Goal: Understand site structure

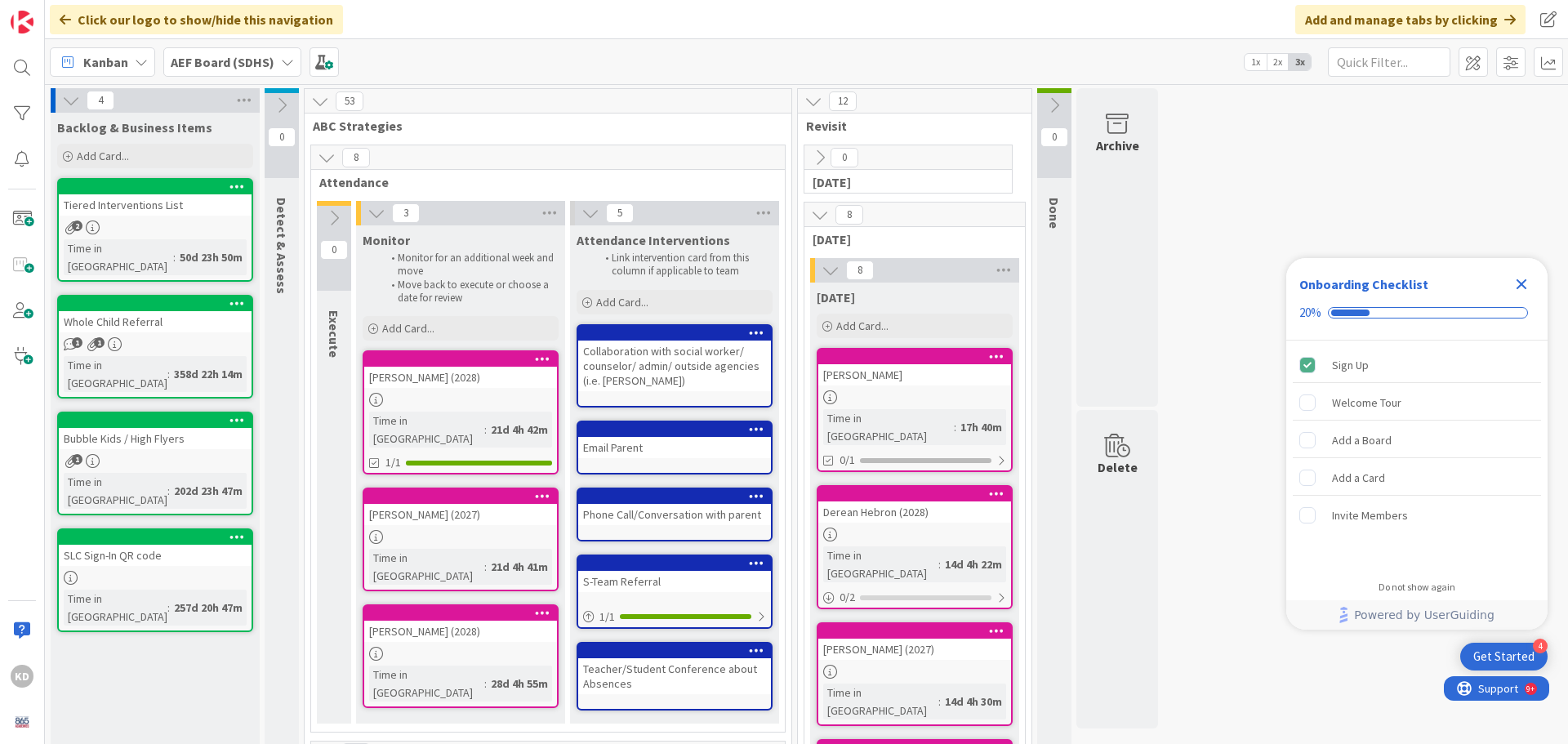
click at [587, 212] on icon at bounding box center [591, 214] width 18 height 18
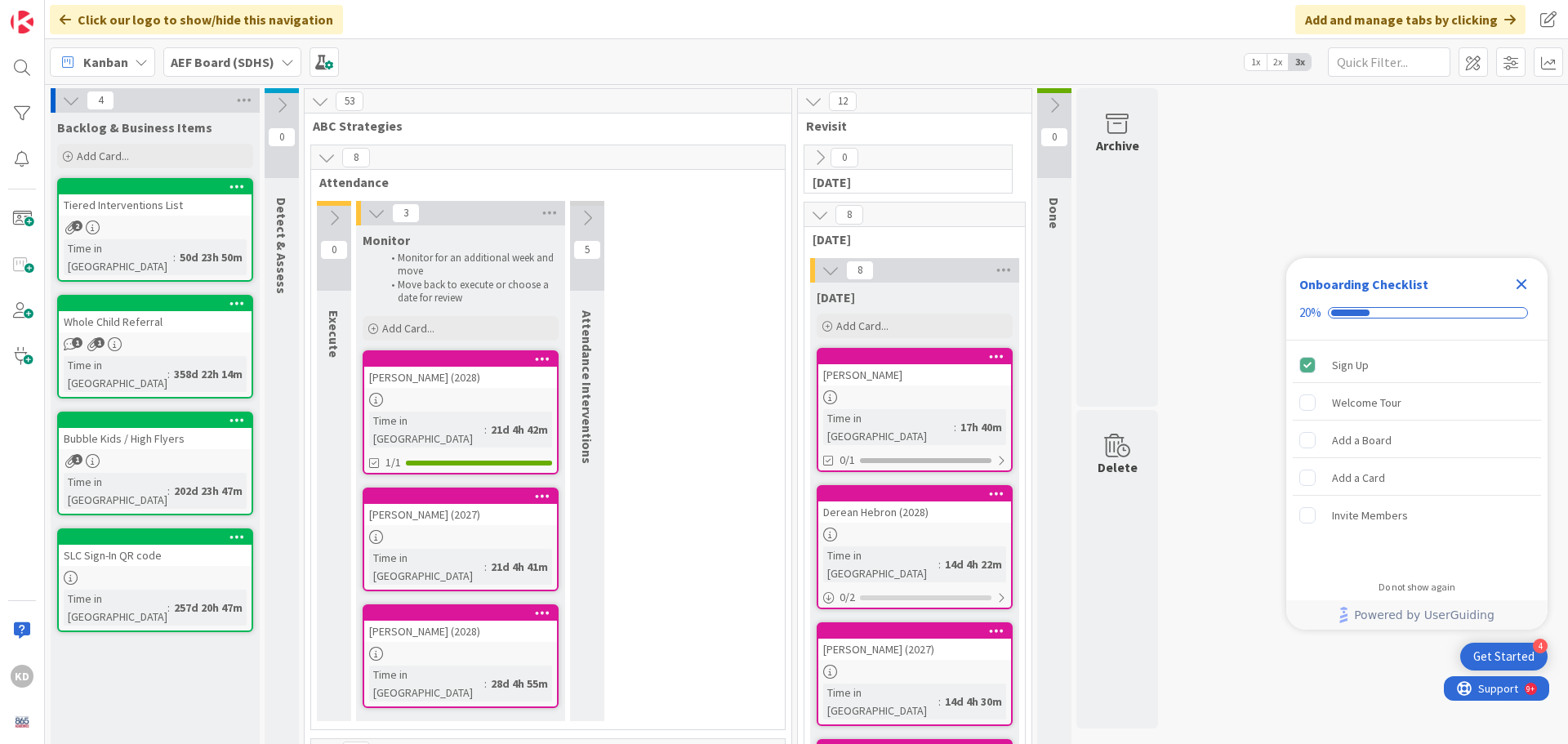
click at [387, 222] on div "3" at bounding box center [460, 213] width 209 height 25
click at [325, 152] on icon at bounding box center [327, 158] width 18 height 18
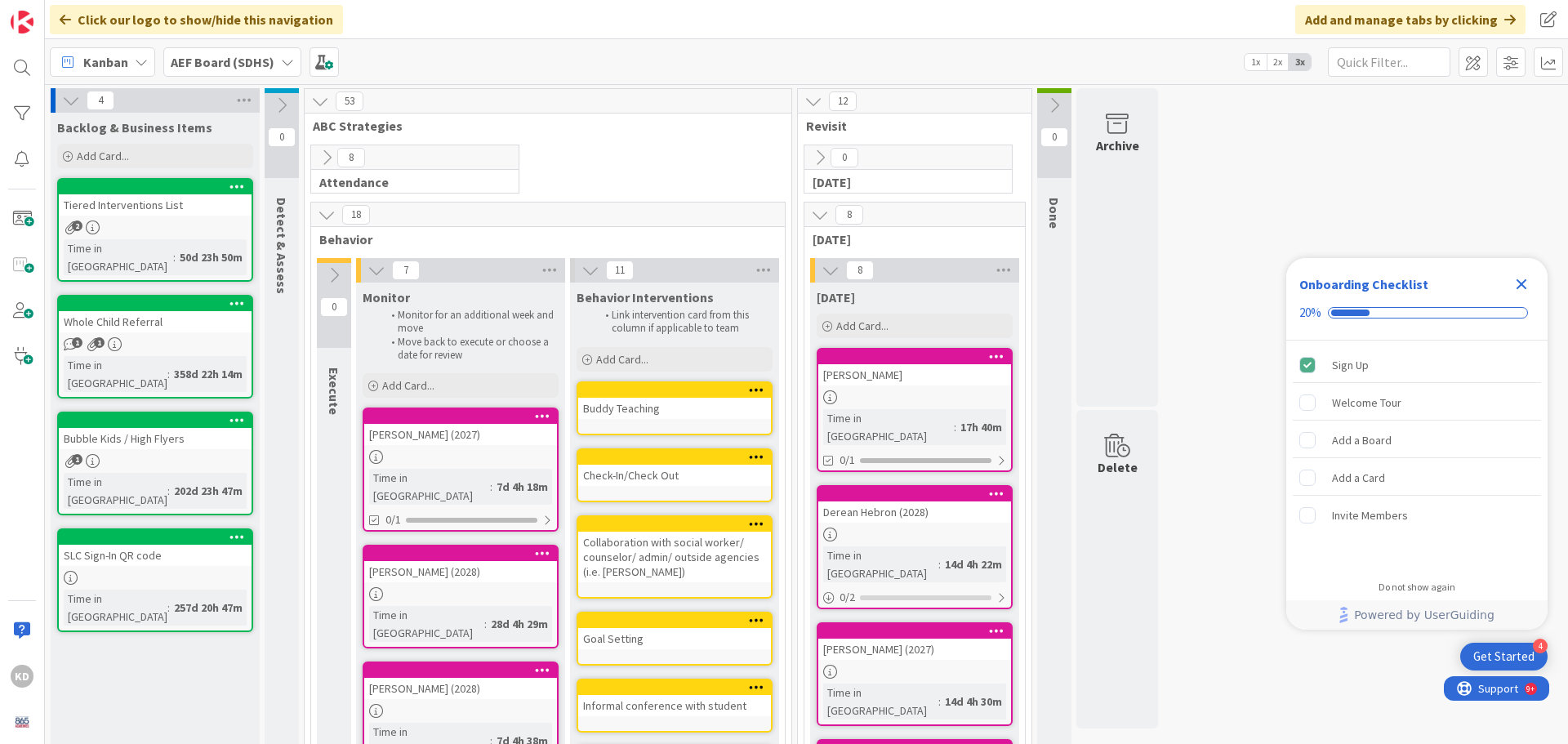
click at [321, 218] on icon at bounding box center [327, 215] width 18 height 18
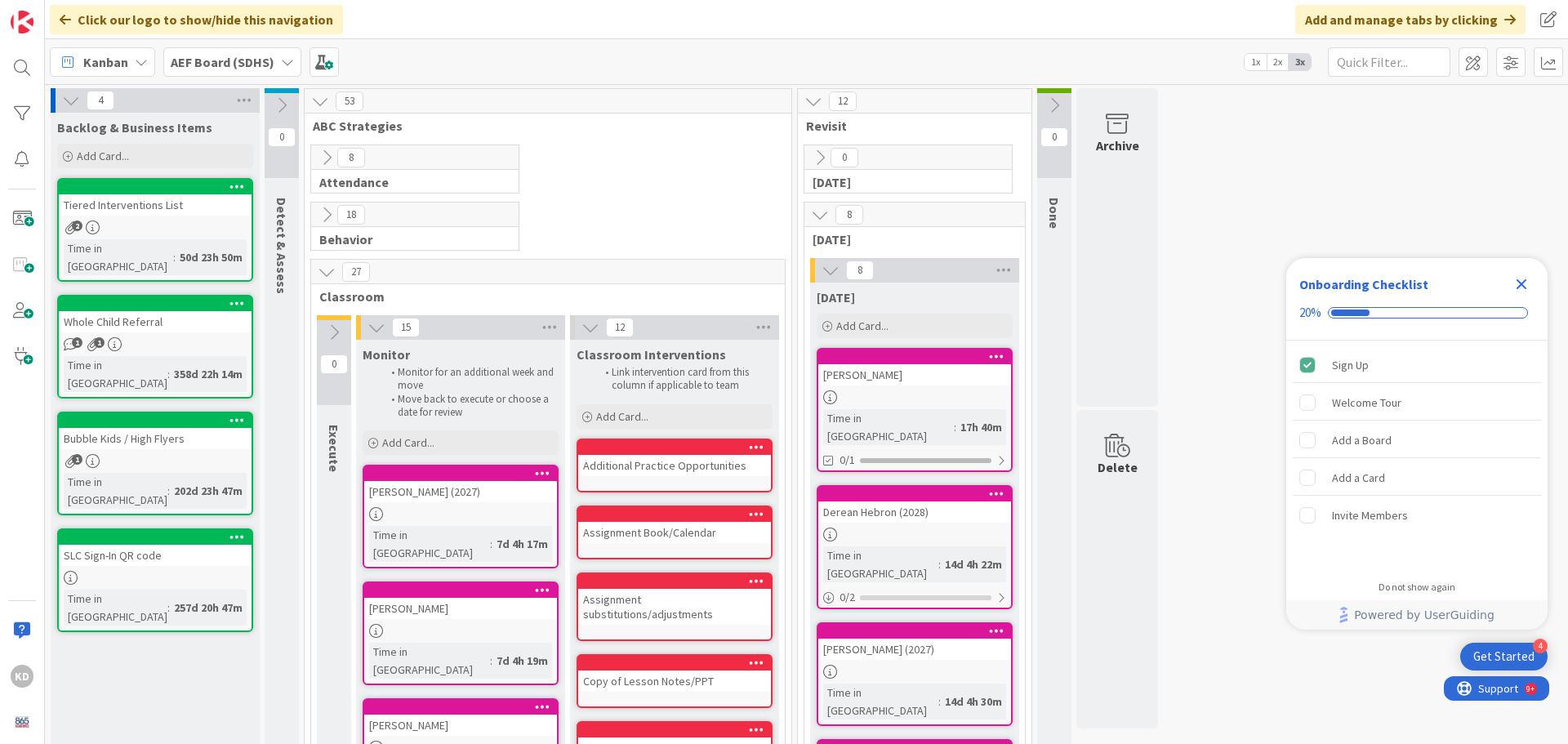
click at [325, 270] on icon at bounding box center [327, 272] width 18 height 18
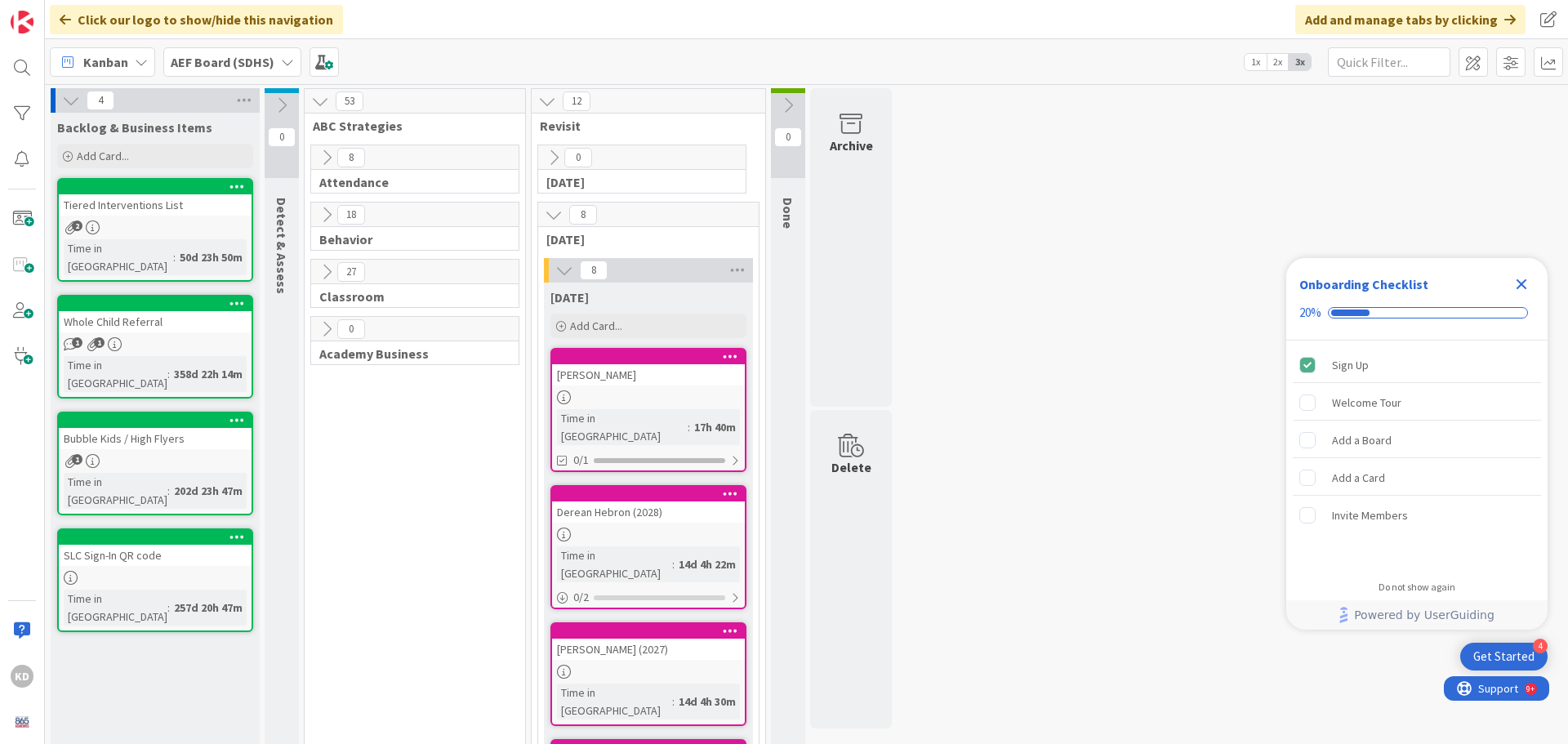
click at [543, 112] on div "12" at bounding box center [648, 100] width 234 height 25
click at [547, 106] on icon at bounding box center [547, 101] width 18 height 18
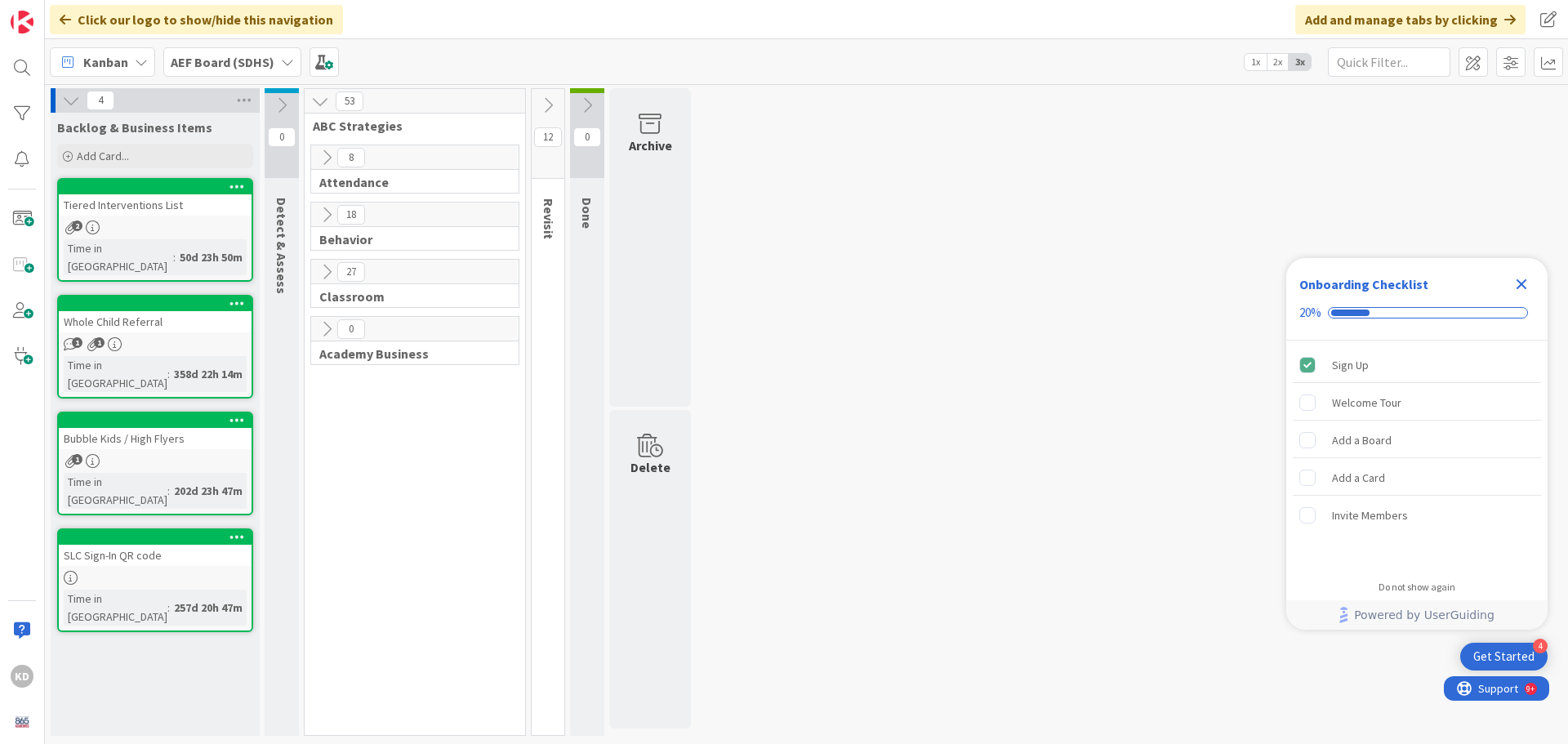
click at [547, 106] on icon at bounding box center [548, 106] width 18 height 18
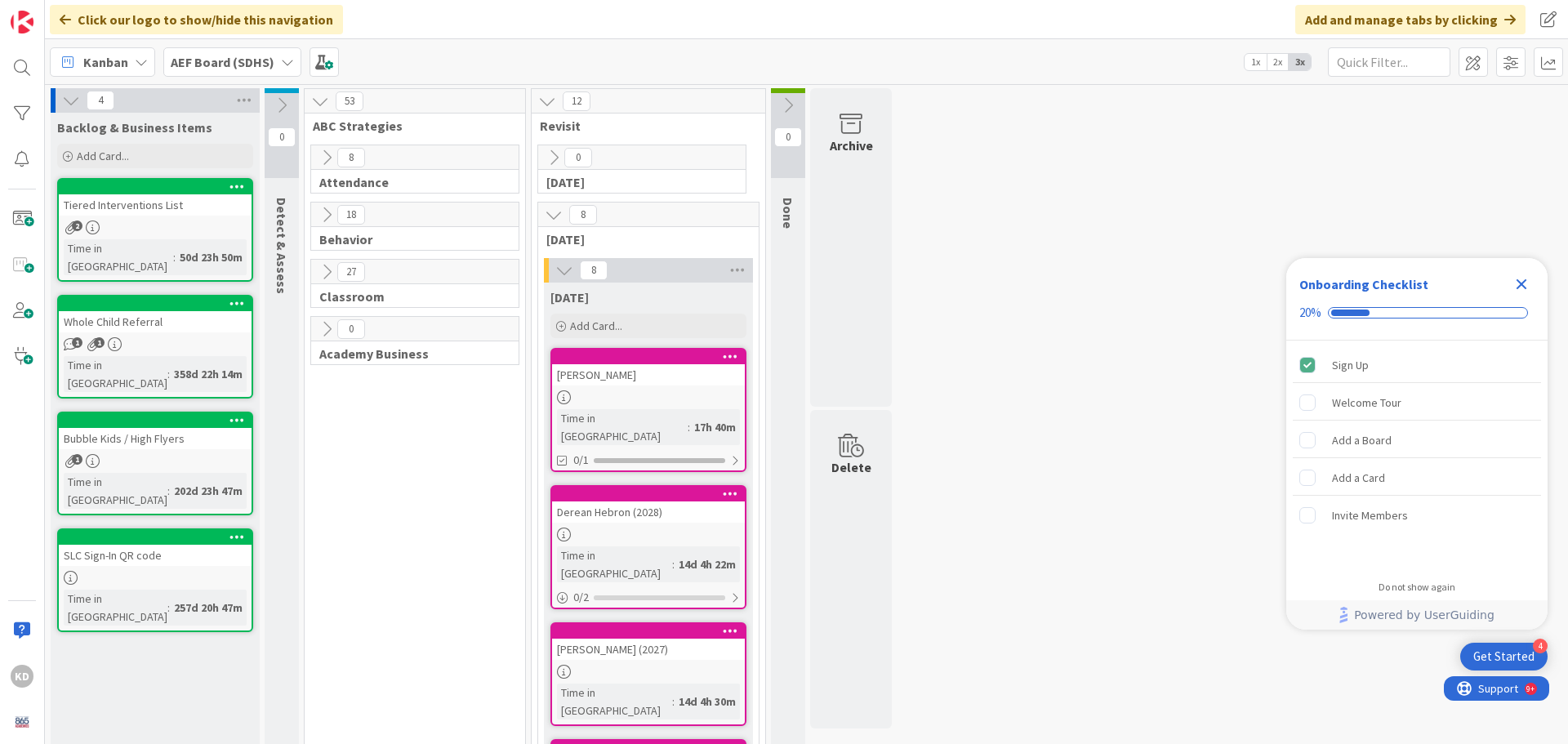
click at [313, 97] on icon at bounding box center [321, 101] width 18 height 18
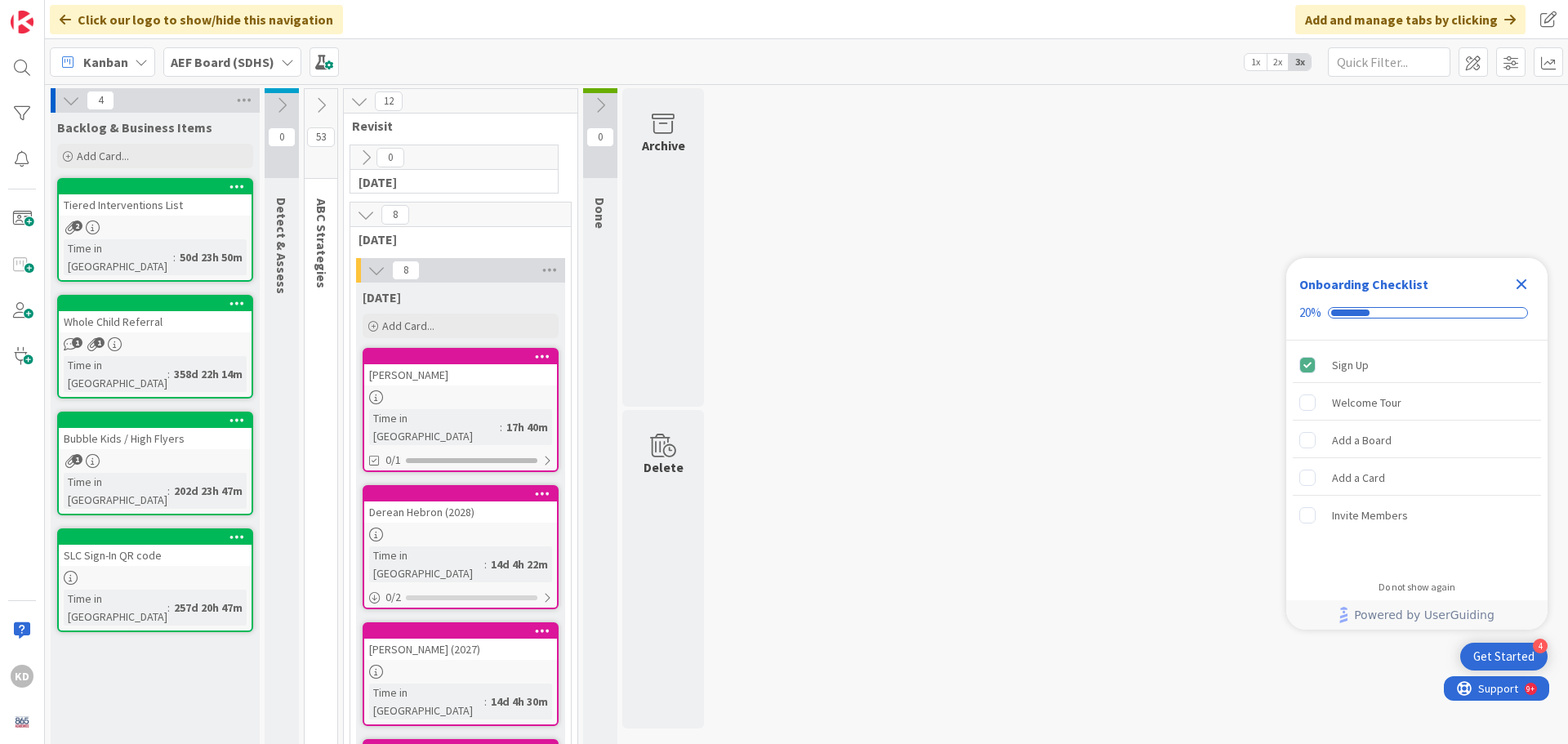
click at [605, 95] on button at bounding box center [601, 105] width 35 height 25
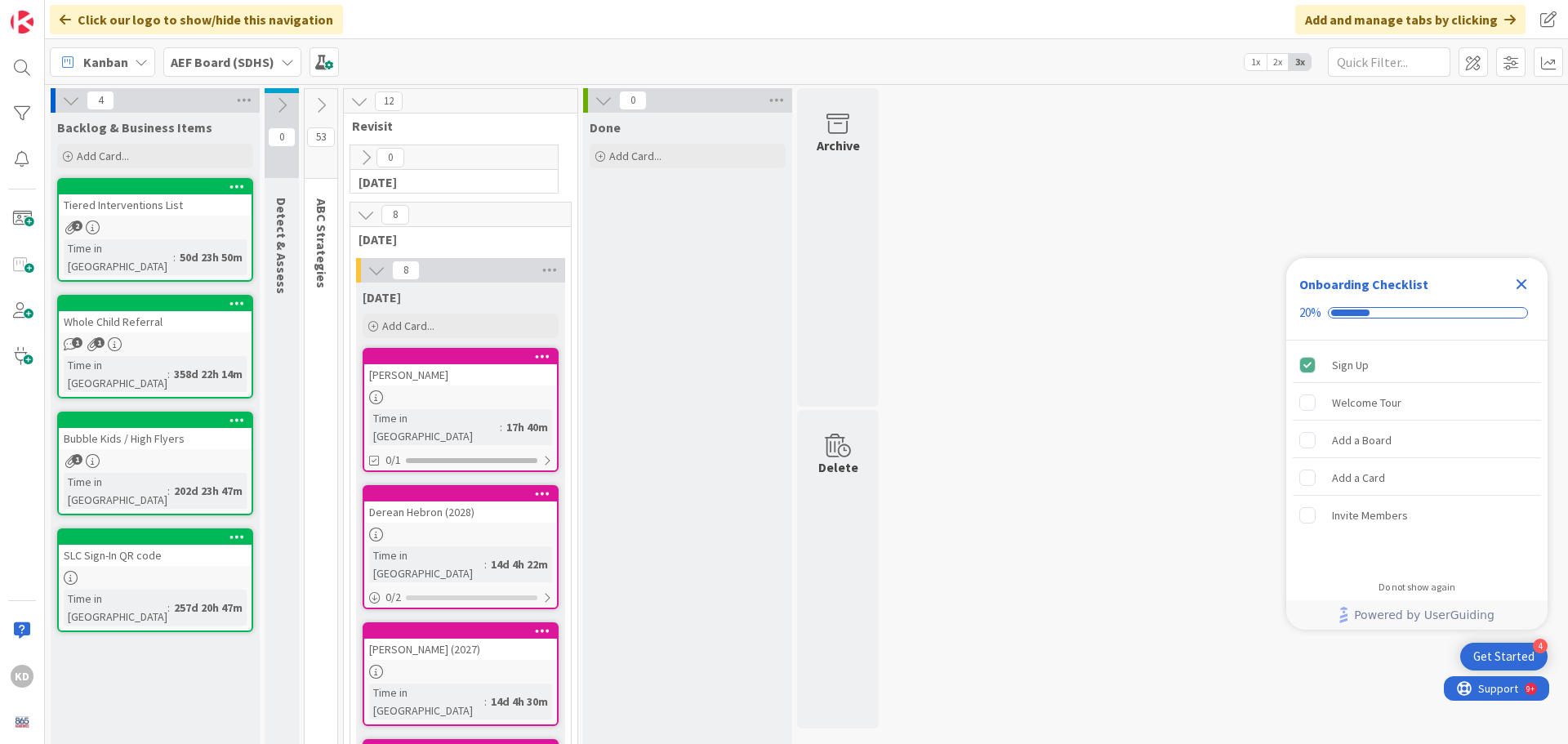
click at [327, 103] on icon at bounding box center [321, 106] width 18 height 18
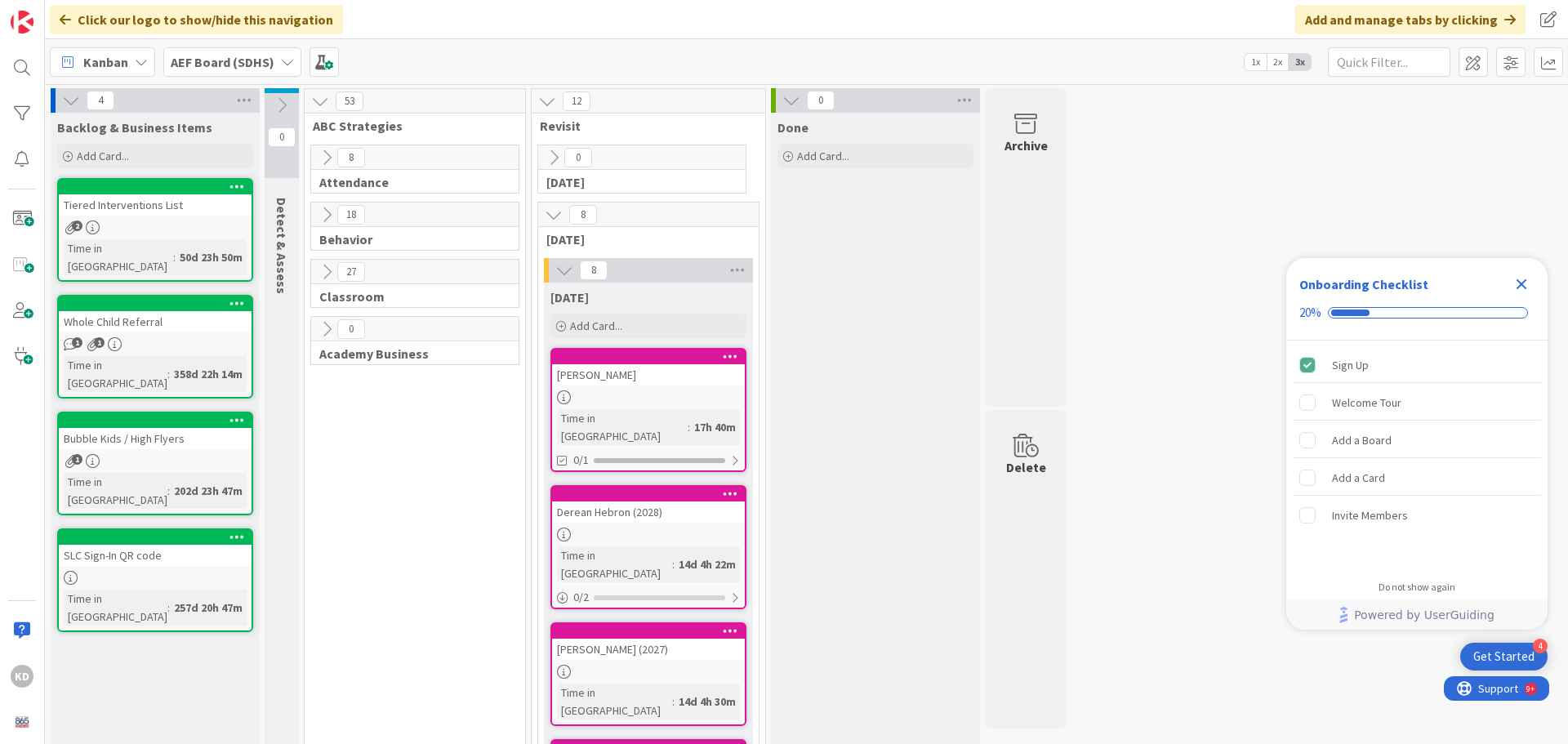
click at [286, 103] on icon at bounding box center [282, 106] width 18 height 18
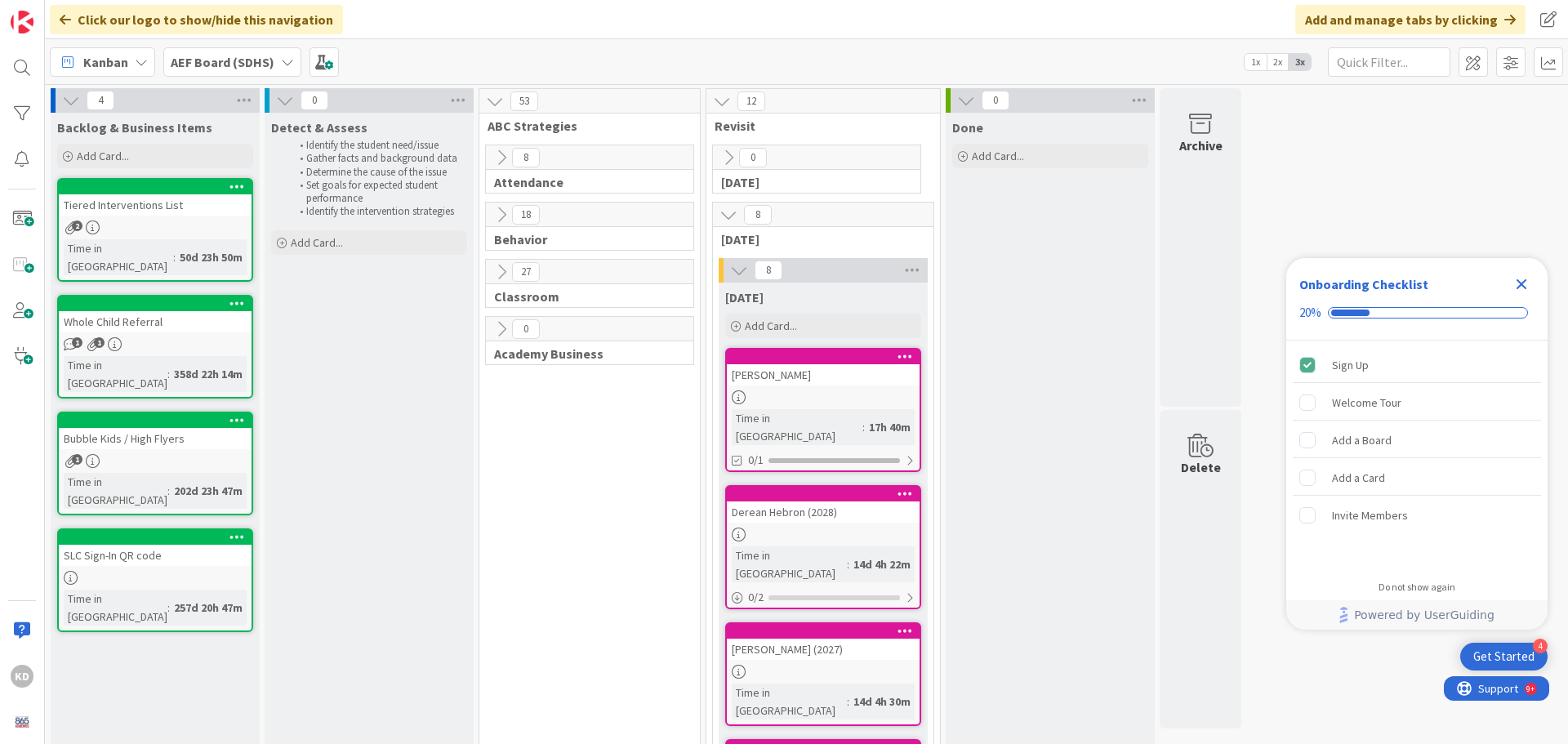
click at [500, 162] on icon at bounding box center [501, 158] width 18 height 18
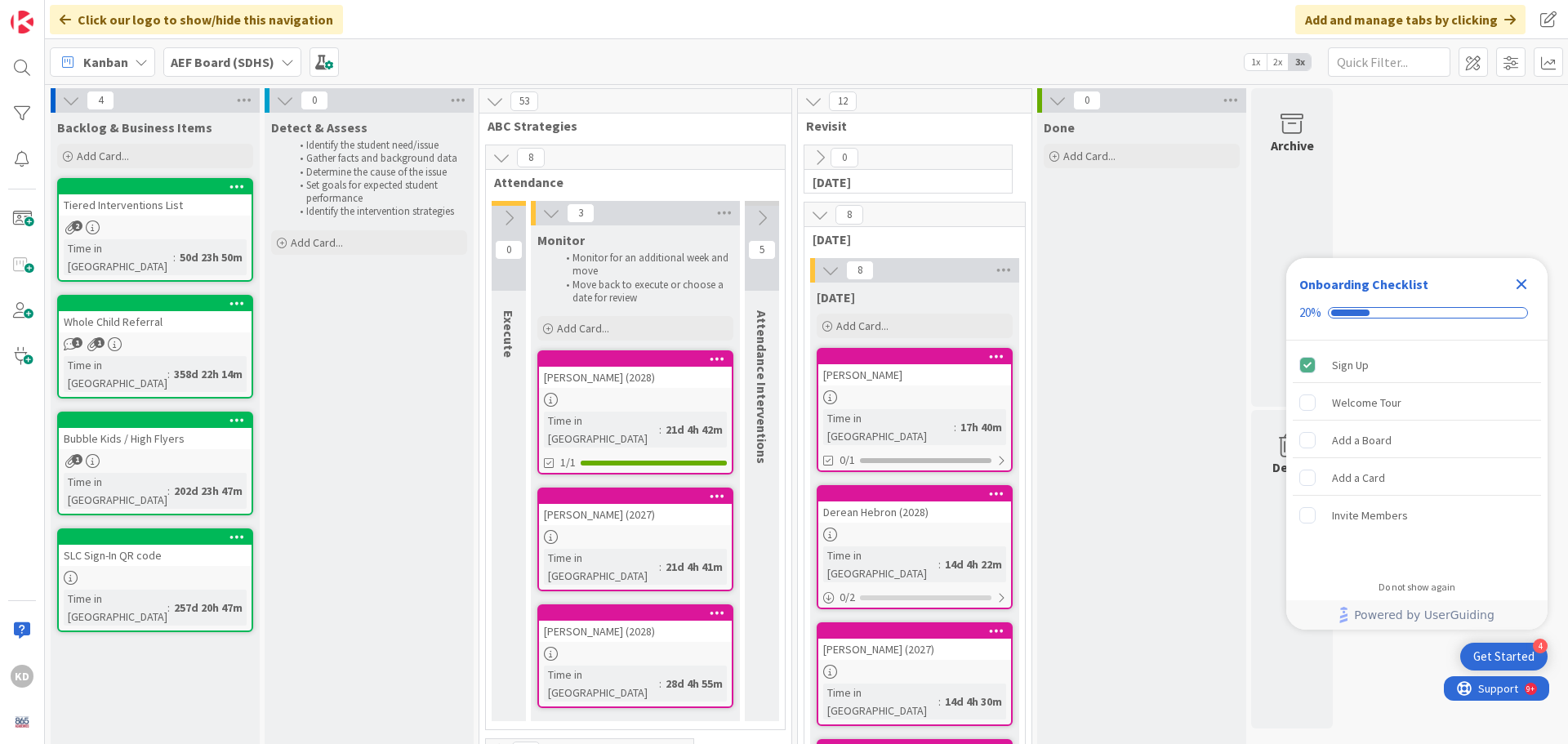
click at [510, 211] on icon at bounding box center [509, 218] width 18 height 18
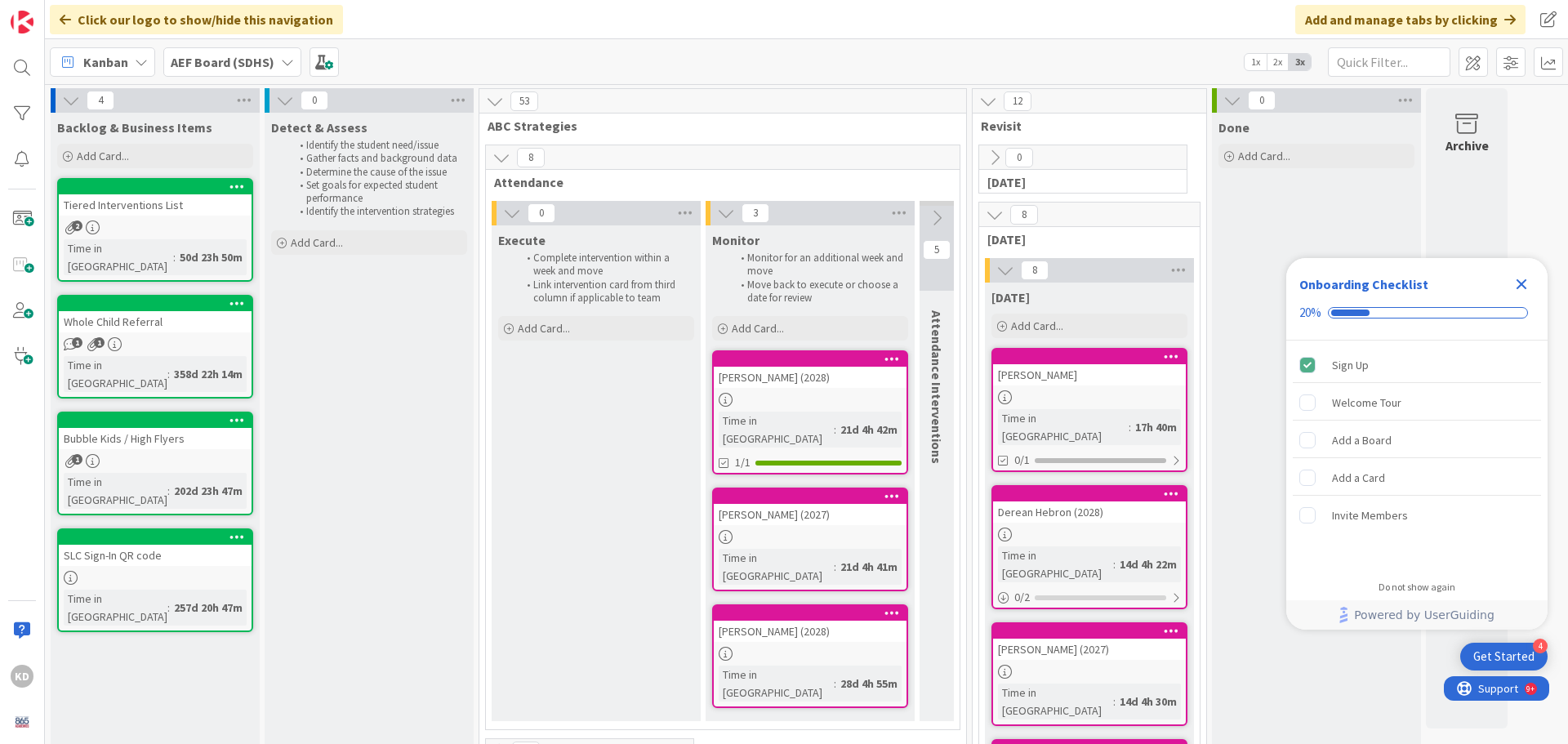
click at [937, 221] on icon at bounding box center [937, 218] width 18 height 18
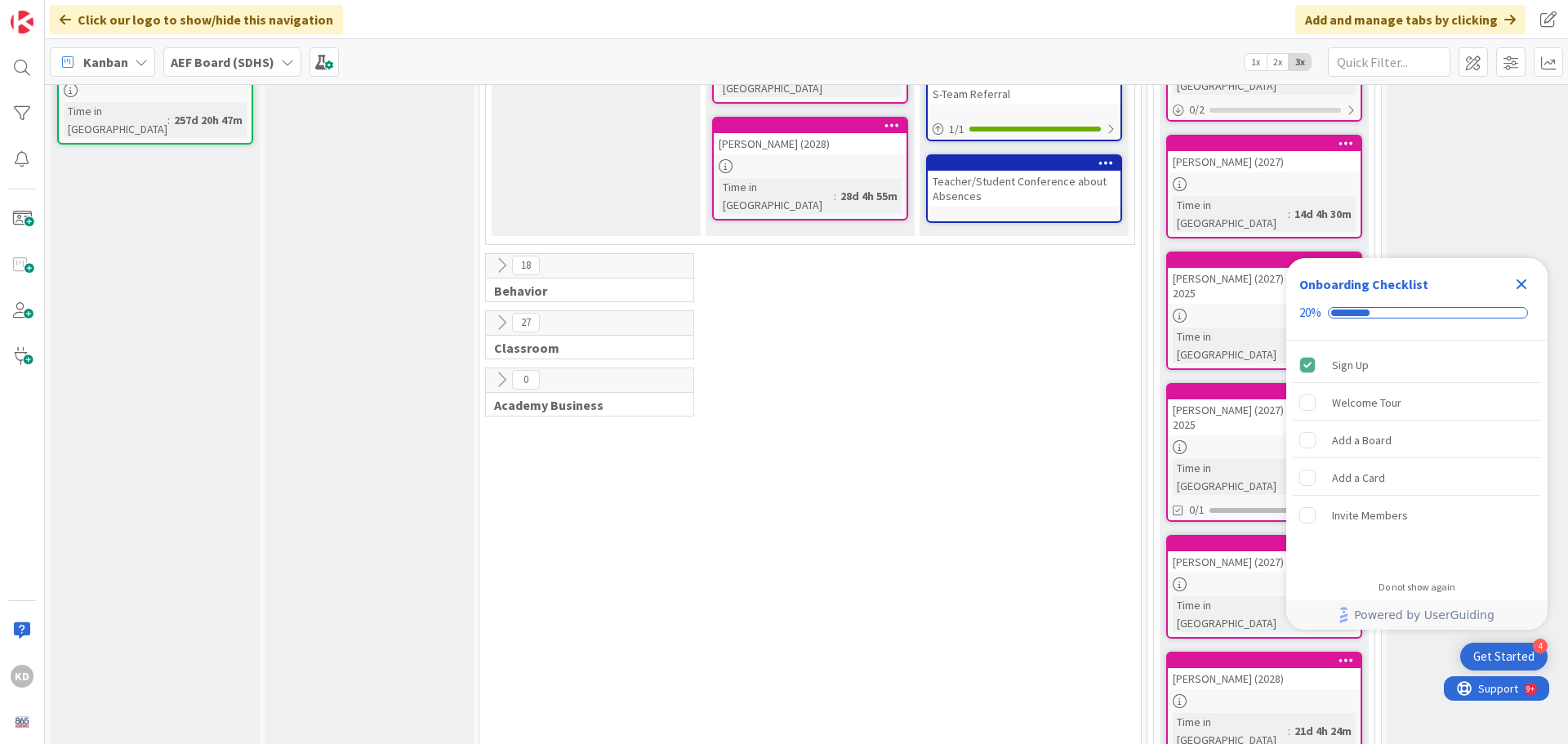
scroll to position [490, 0]
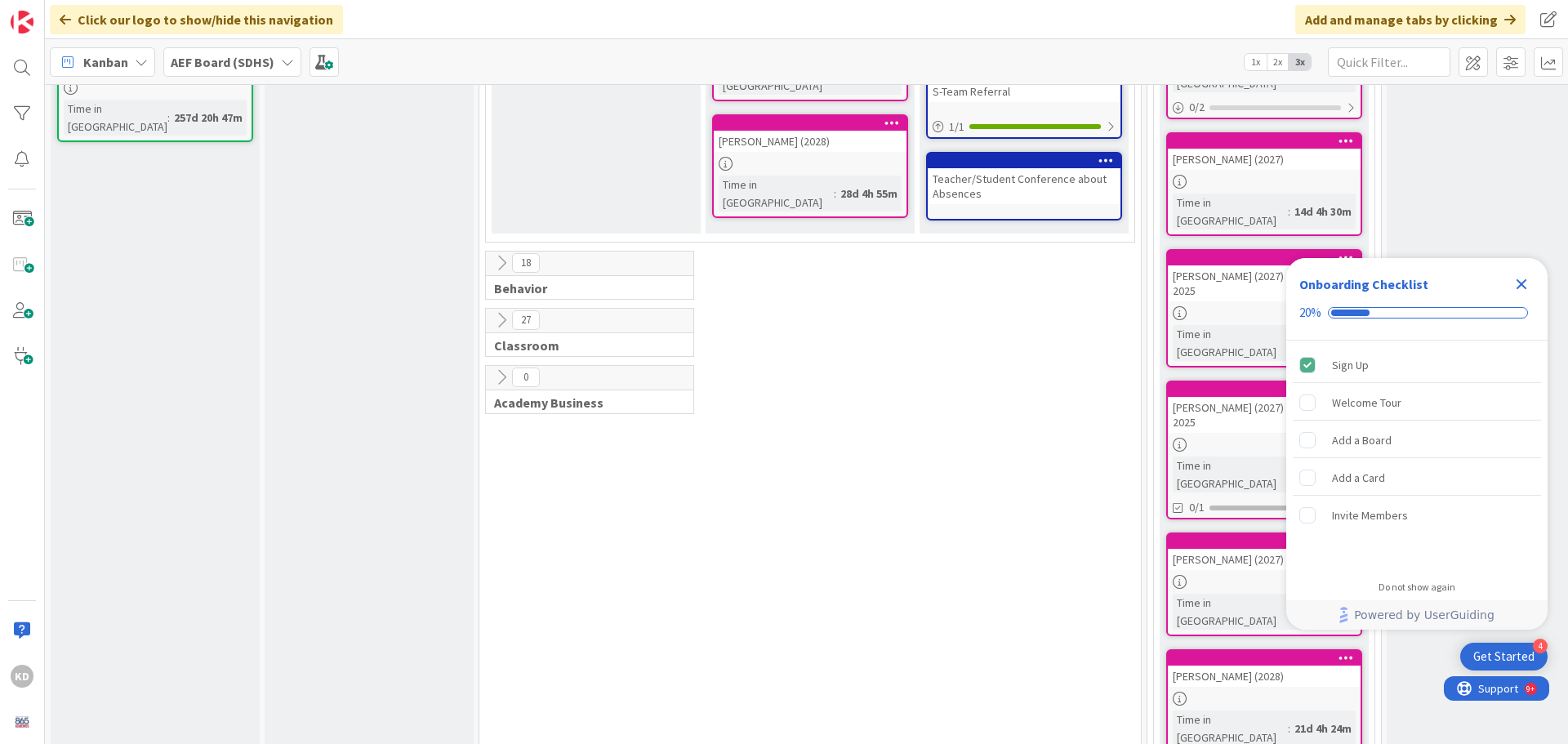
click at [506, 263] on icon at bounding box center [501, 263] width 18 height 18
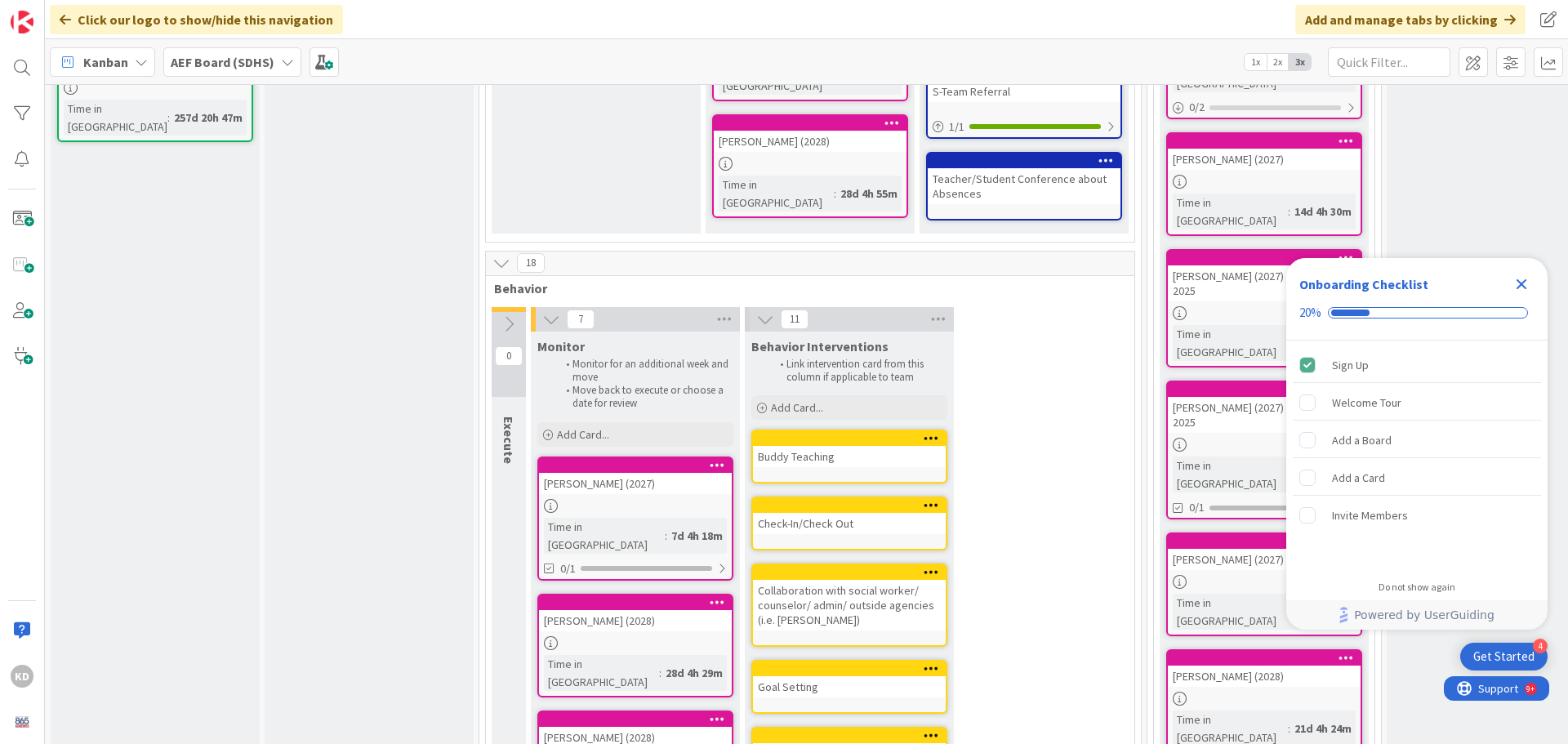
click at [513, 321] on icon at bounding box center [509, 324] width 18 height 18
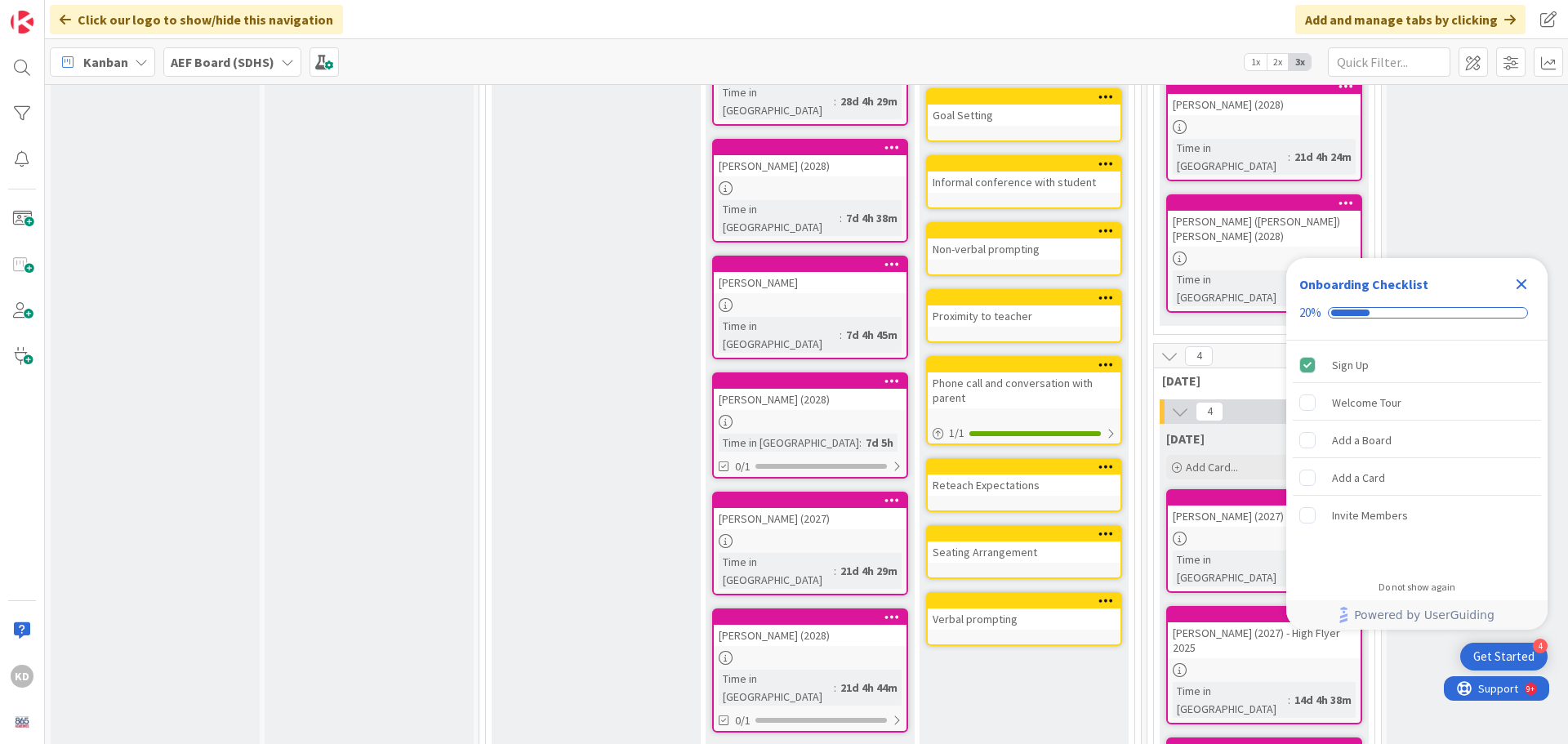
scroll to position [1306, 0]
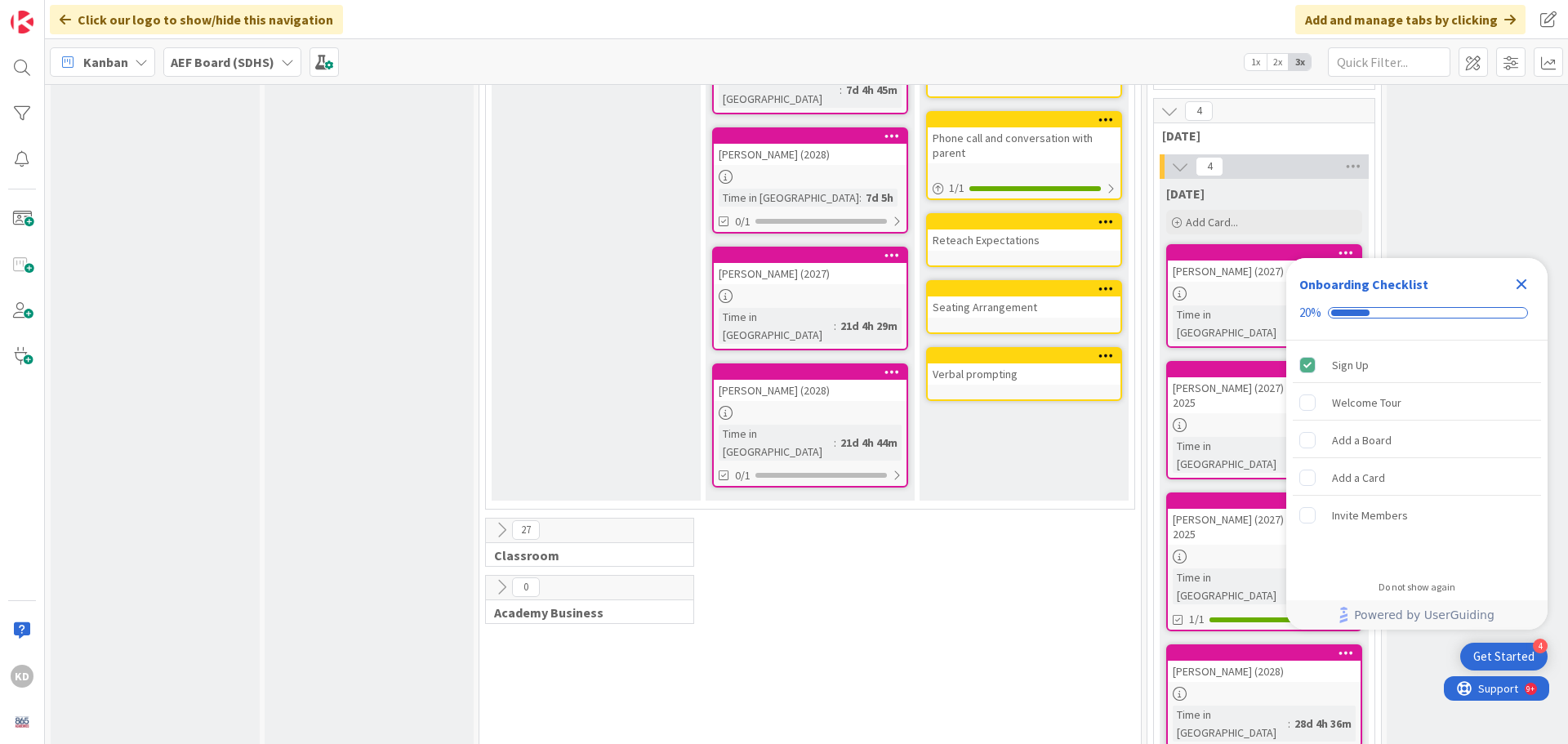
click at [500, 521] on icon at bounding box center [501, 530] width 18 height 18
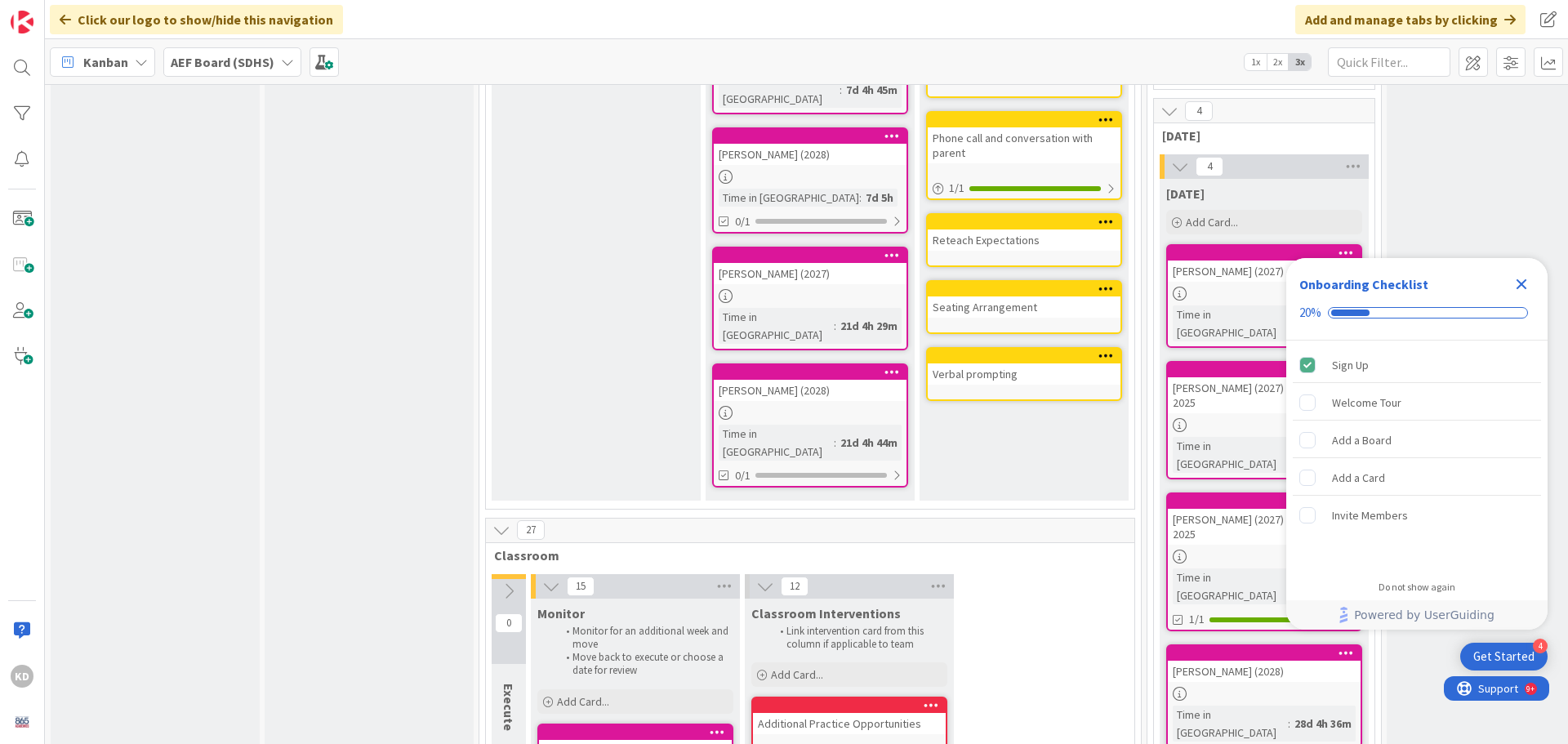
click at [515, 582] on icon at bounding box center [509, 592] width 18 height 18
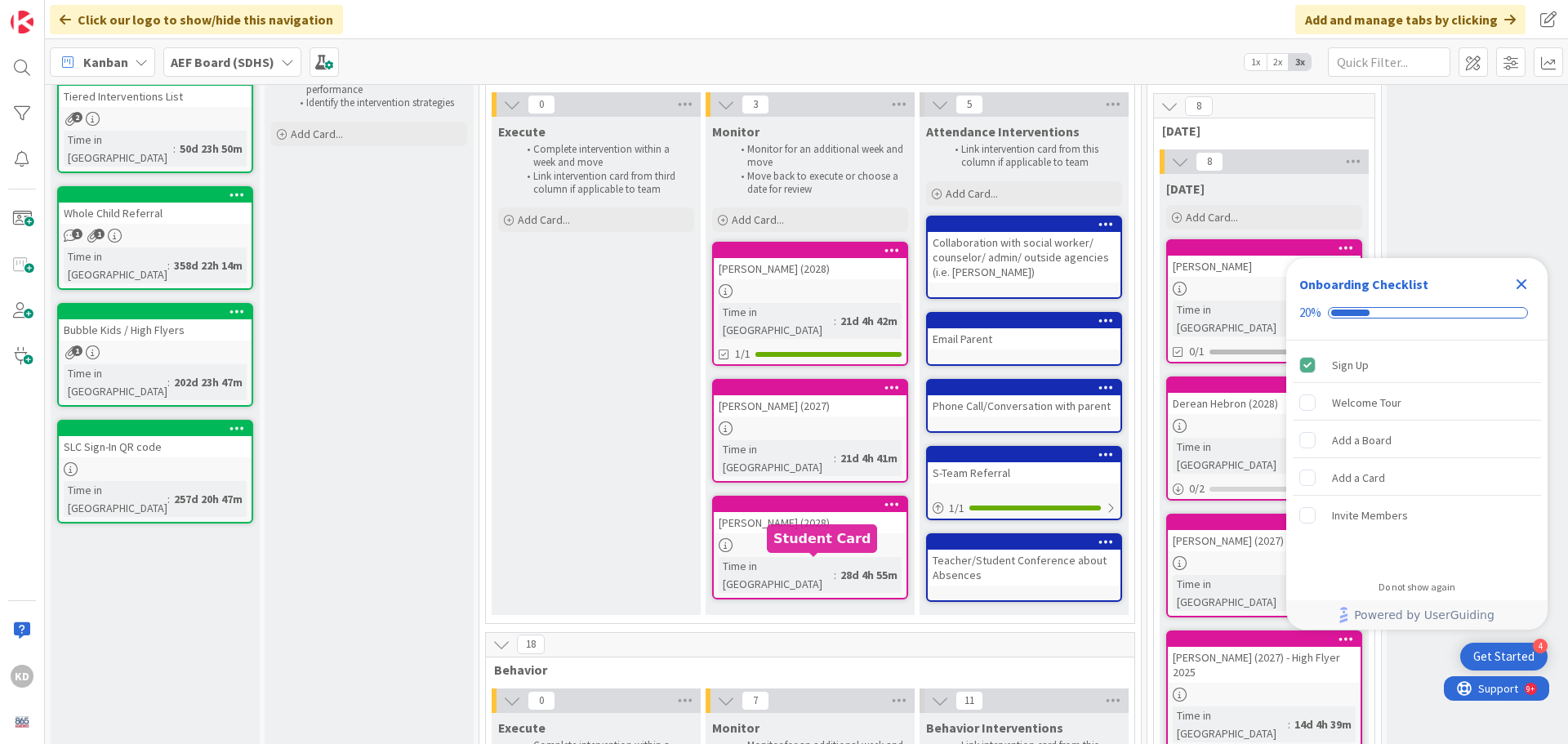
scroll to position [0, 0]
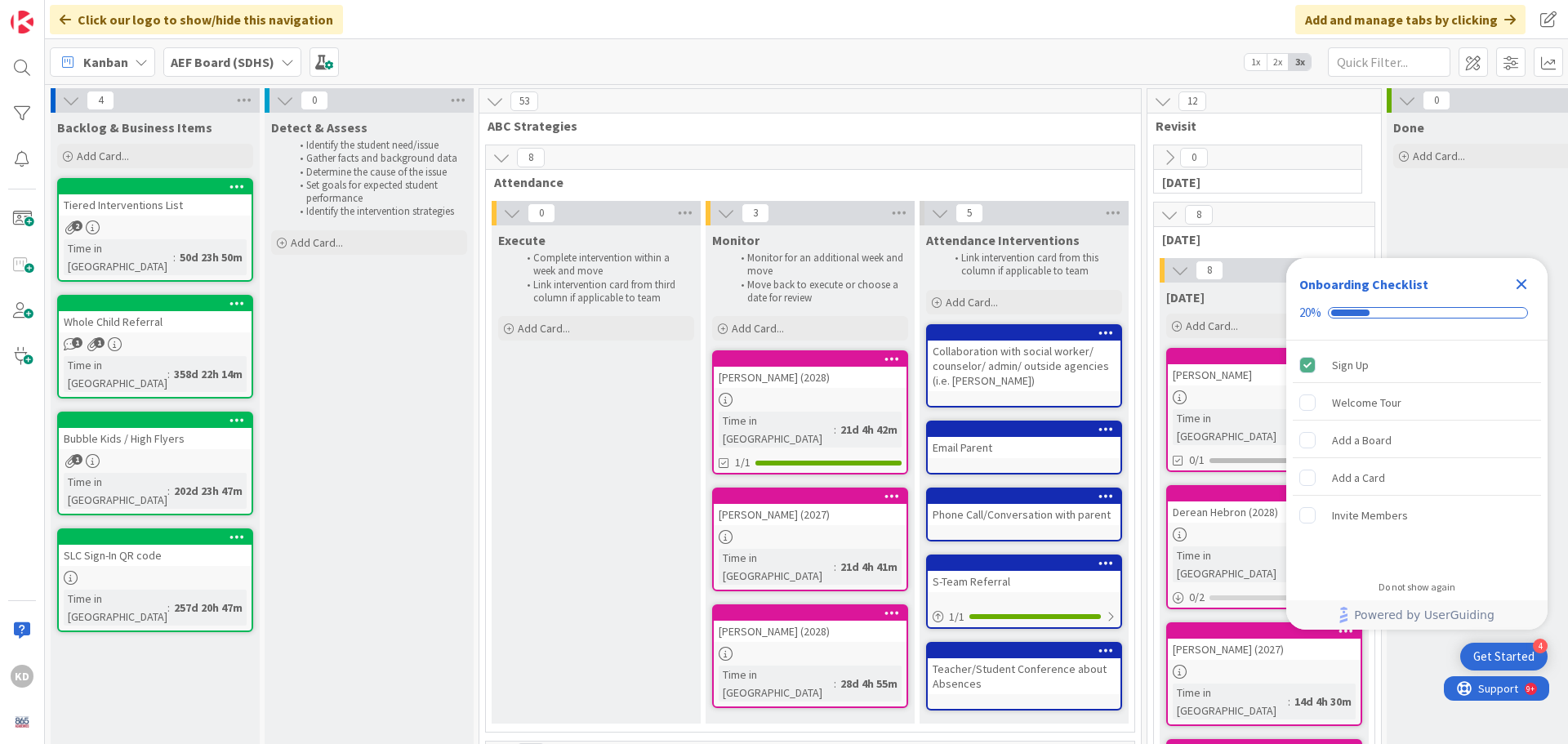
click at [1521, 284] on icon "Close Checklist" at bounding box center [1522, 285] width 11 height 11
